Goal: Navigation & Orientation: Find specific page/section

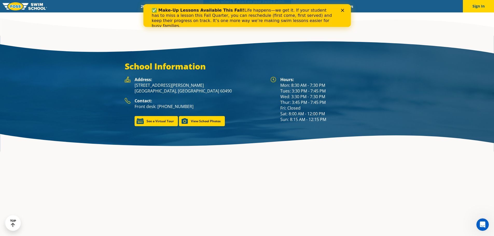
scroll to position [745, 0]
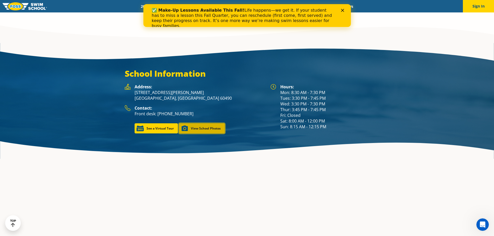
click at [217, 124] on link "View School Photos" at bounding box center [202, 129] width 46 height 10
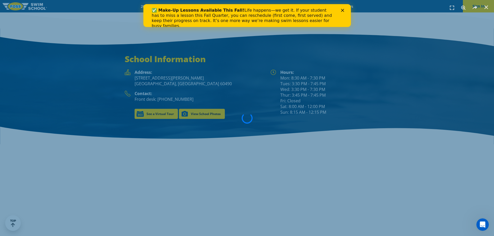
scroll to position [753, 0]
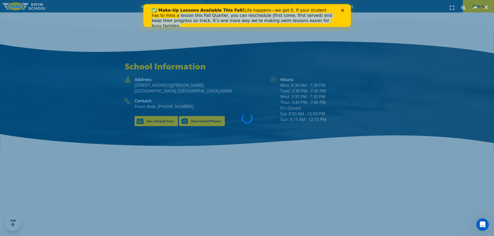
click at [342, 9] on div "✅ Make-Up Lessons Available This Fall! Life happens—we get it. If your student …" at bounding box center [247, 18] width 208 height 24
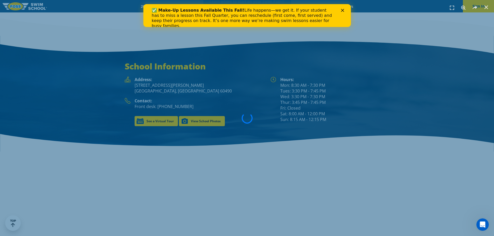
click at [342, 10] on icon "Close" at bounding box center [342, 10] width 3 height 3
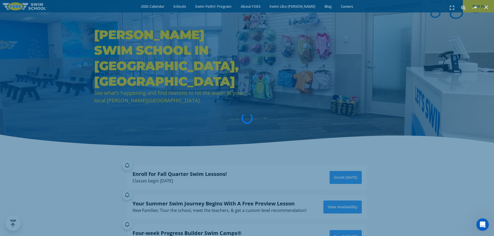
scroll to position [0, 0]
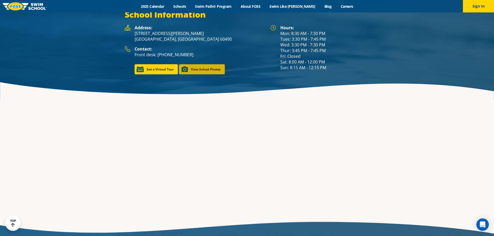
scroll to position [812, 0]
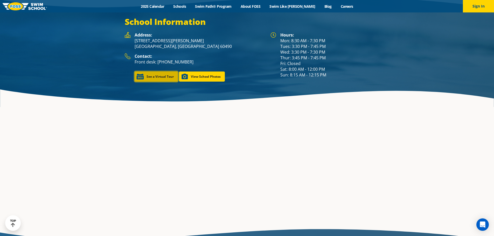
click at [165, 72] on link "See a Virtual Tour" at bounding box center [156, 77] width 43 height 10
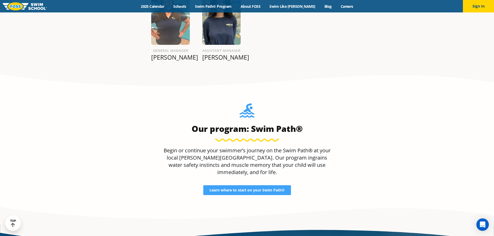
scroll to position [571, 0]
